Goal: Find contact information: Find contact information

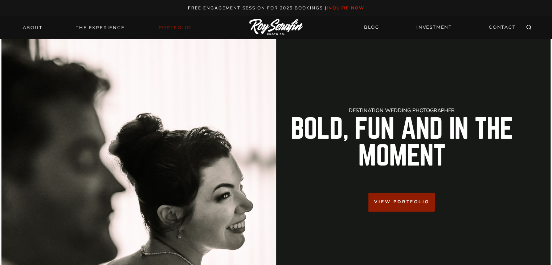
click at [173, 32] on link "Portfolio" at bounding box center [174, 27] width 41 height 10
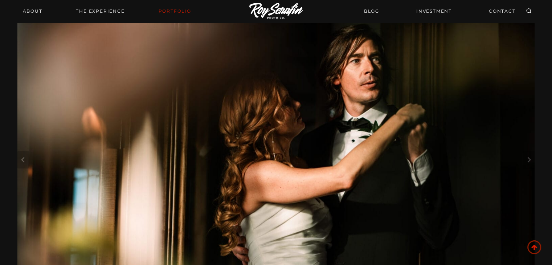
scroll to position [51, 0]
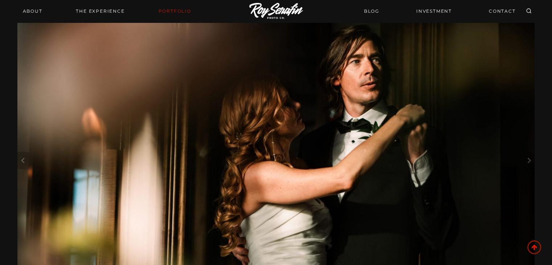
click at [278, 17] on img at bounding box center [276, 11] width 54 height 17
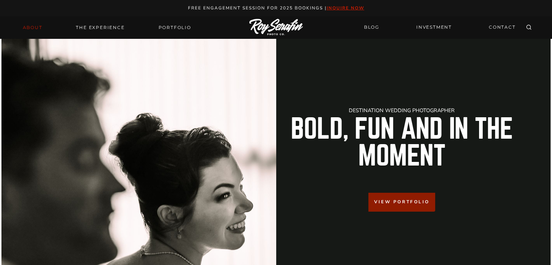
click at [18, 26] on link "About" at bounding box center [32, 27] width 28 height 10
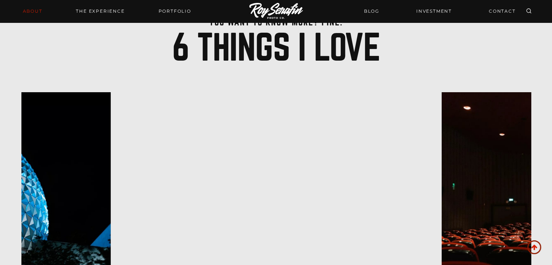
scroll to position [1672, 0]
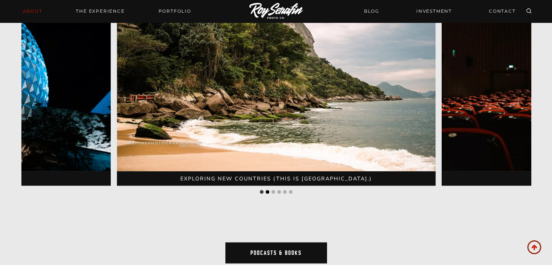
click at [266, 190] on button "Go to slide 2" at bounding box center [267, 192] width 4 height 4
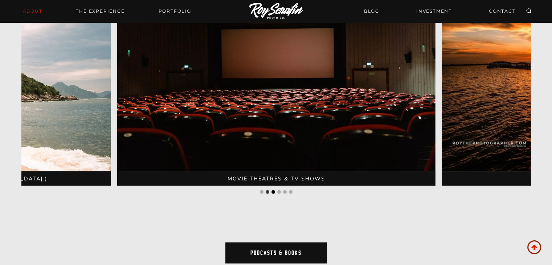
click at [271, 190] on button "Go to slide 3" at bounding box center [273, 192] width 4 height 4
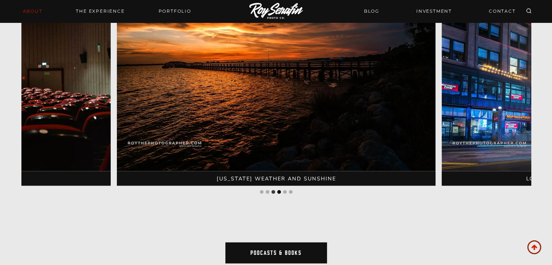
click at [278, 190] on button "Go to slide 4" at bounding box center [279, 192] width 4 height 4
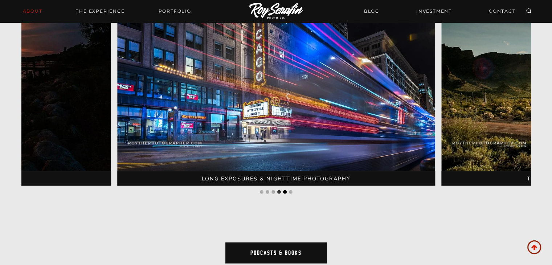
click at [284, 190] on button "Go to slide 5" at bounding box center [285, 192] width 4 height 4
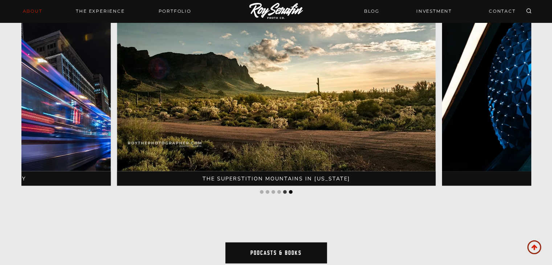
click at [291, 190] on button "Go to slide 6" at bounding box center [291, 192] width 4 height 4
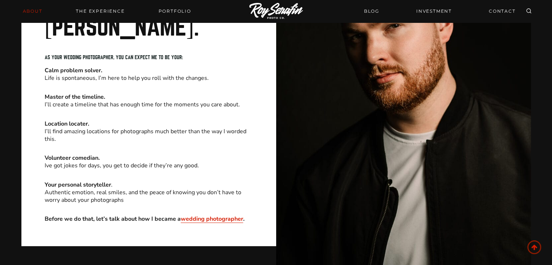
scroll to position [0, 0]
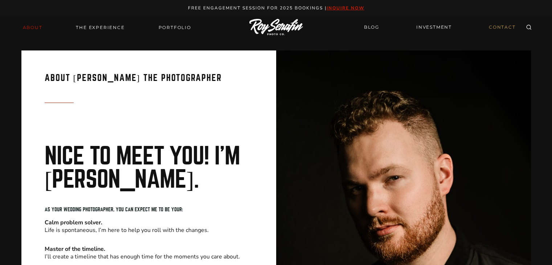
click at [507, 32] on link "CONTACT" at bounding box center [502, 27] width 36 height 13
